Goal: Information Seeking & Learning: Find contact information

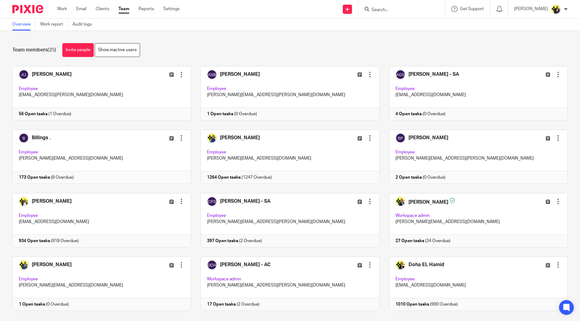
click at [418, 10] on input "Search" at bounding box center [398, 10] width 55 height 6
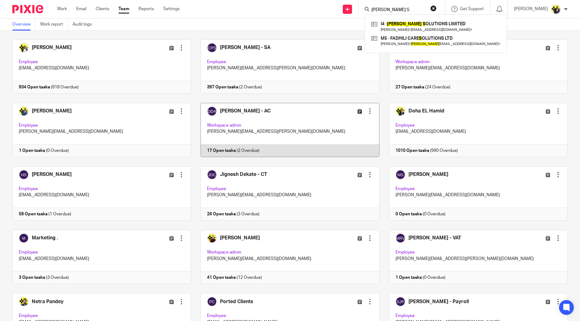
scroll to position [328, 0]
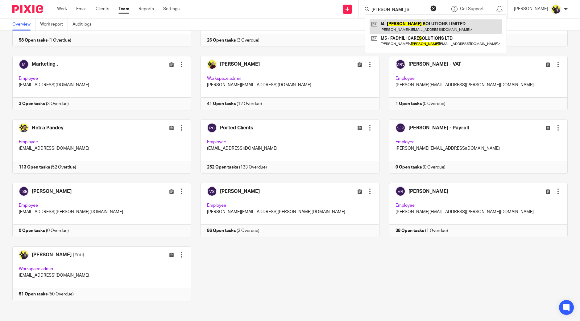
type input "JEDD S"
click at [414, 29] on link at bounding box center [435, 26] width 132 height 14
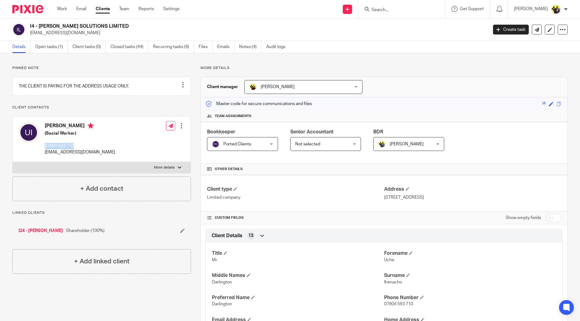
drag, startPoint x: 79, startPoint y: 151, endPoint x: 42, endPoint y: 153, distance: 36.8
click at [42, 153] on div "[PERSON_NAME] (Social Worker) 07904 593 710 [EMAIL_ADDRESS][DOMAIN_NAME]" at bounding box center [67, 139] width 96 height 39
copy p "07904 593 710"
drag, startPoint x: 45, startPoint y: 133, endPoint x: 78, endPoint y: 134, distance: 33.6
click at [78, 130] on h4 "[PERSON_NAME]" at bounding box center [80, 127] width 70 height 8
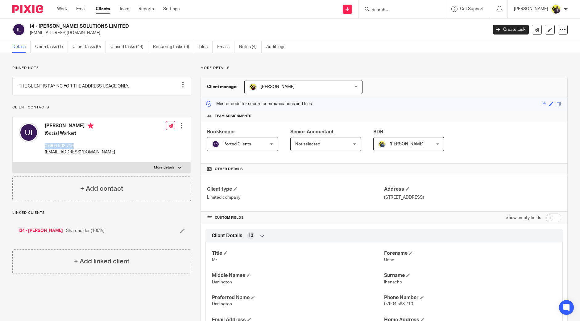
copy h4 "[PERSON_NAME]"
drag, startPoint x: 110, startPoint y: 158, endPoint x: 43, endPoint y: 161, distance: 67.0
click at [43, 161] on div "[PERSON_NAME] (Social Worker) 07904 593 710 [EMAIL_ADDRESS][DOMAIN_NAME] Edit c…" at bounding box center [102, 139] width 178 height 45
copy p "[EMAIL_ADDRESS][DOMAIN_NAME]"
